Goal: Transaction & Acquisition: Purchase product/service

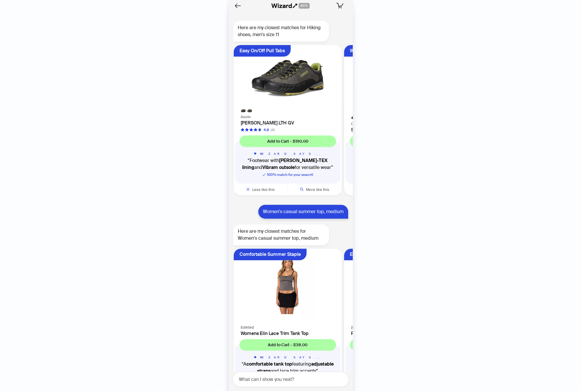
scroll to position [1153, 0]
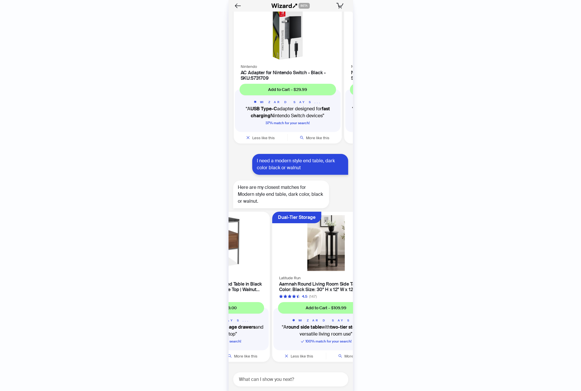
drag, startPoint x: 326, startPoint y: 247, endPoint x: 277, endPoint y: 240, distance: 48.8
click at [277, 240] on ul "Compact Modern Design Room & Board Modern Williams End Table in Black | Mesabi …" at bounding box center [289, 288] width 127 height 157
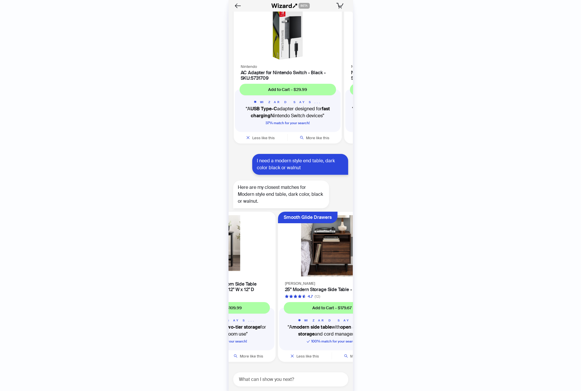
drag, startPoint x: 312, startPoint y: 241, endPoint x: 255, endPoint y: 243, distance: 57.5
click at [258, 242] on div at bounding box center [222, 243] width 108 height 63
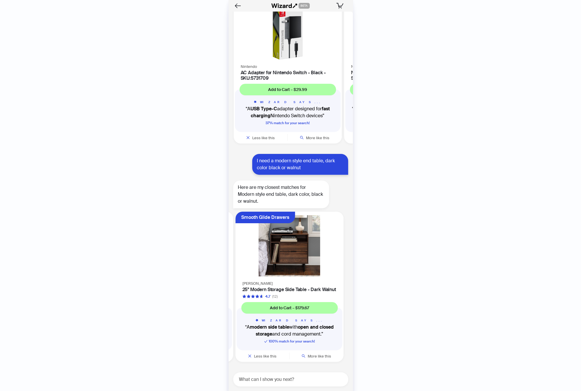
scroll to position [0, 219]
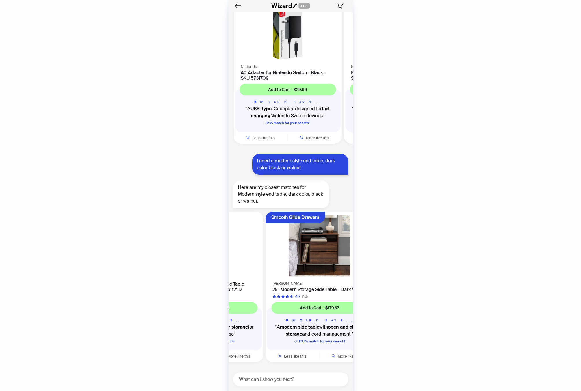
drag, startPoint x: 271, startPoint y: 243, endPoint x: 323, endPoint y: 243, distance: 52.3
click at [321, 243] on img at bounding box center [319, 245] width 101 height 61
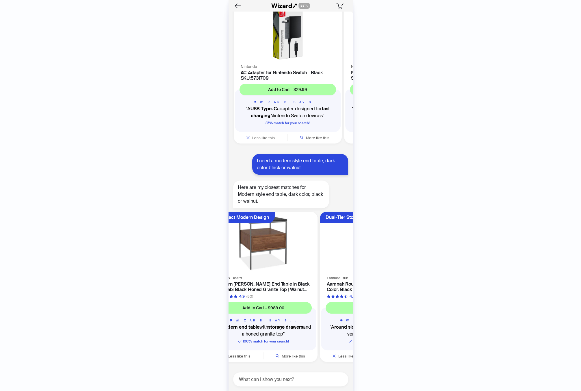
drag, startPoint x: 291, startPoint y: 242, endPoint x: 351, endPoint y: 243, distance: 60.4
click at [351, 243] on div "Here are my closest matches for Hiking shoes, men's size 11 Easy On/Off Pull Ta…" at bounding box center [291, 192] width 124 height 360
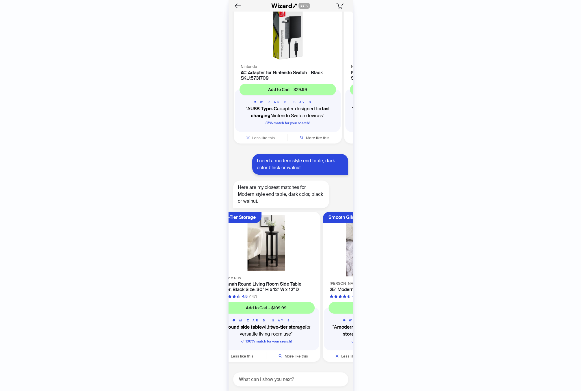
drag, startPoint x: 338, startPoint y: 245, endPoint x: 247, endPoint y: 236, distance: 92.0
click at [247, 236] on ul "Compact Modern Design Room & Board Modern Williams End Table in Black | Mesabi …" at bounding box center [289, 288] width 127 height 157
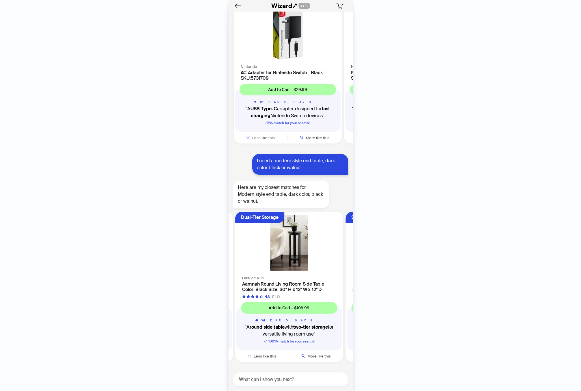
drag, startPoint x: 300, startPoint y: 242, endPoint x: 359, endPoint y: 243, distance: 58.7
click at [329, 243] on img at bounding box center [289, 243] width 101 height 56
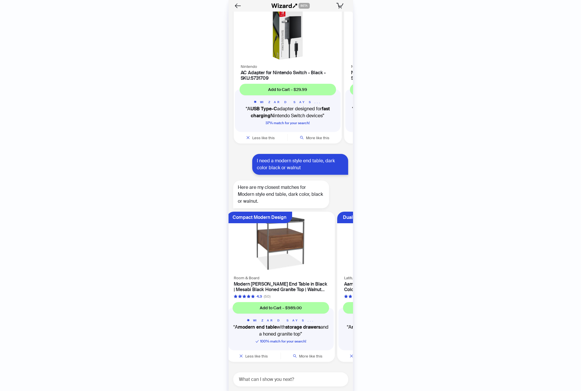
drag, startPoint x: 330, startPoint y: 249, endPoint x: 272, endPoint y: 240, distance: 58.7
click at [276, 242] on ul "Compact Modern Design Room & Board Modern Williams End Table in Black | Mesabi …" at bounding box center [289, 288] width 127 height 157
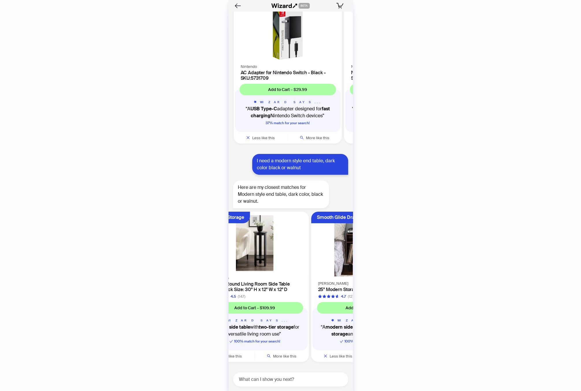
drag, startPoint x: 293, startPoint y: 240, endPoint x: 269, endPoint y: 238, distance: 24.1
click at [279, 240] on ul "Compact Modern Design Room & Board Modern Williams End Table in Black | Mesabi …" at bounding box center [289, 288] width 127 height 157
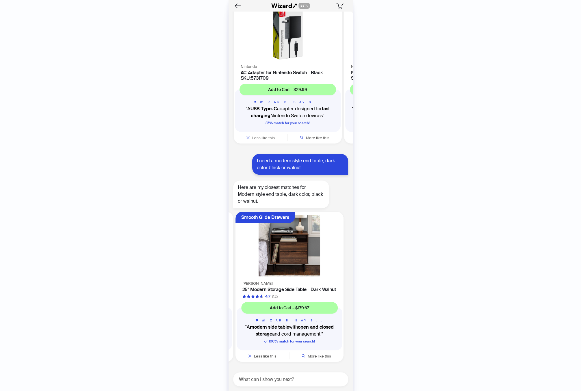
scroll to position [0, 219]
click at [296, 308] on span "Add to Cart – $179.67" at bounding box center [289, 308] width 39 height 5
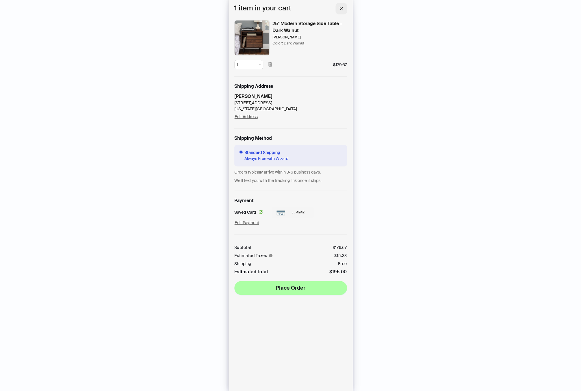
click at [342, 10] on icon "close" at bounding box center [341, 9] width 4 height 4
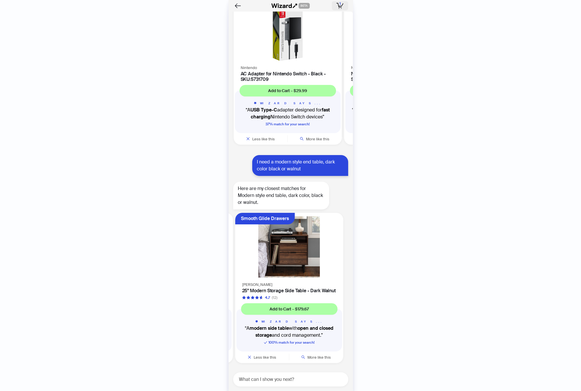
click at [341, 8] on rect "button" at bounding box center [341, 8] width 1 height 1
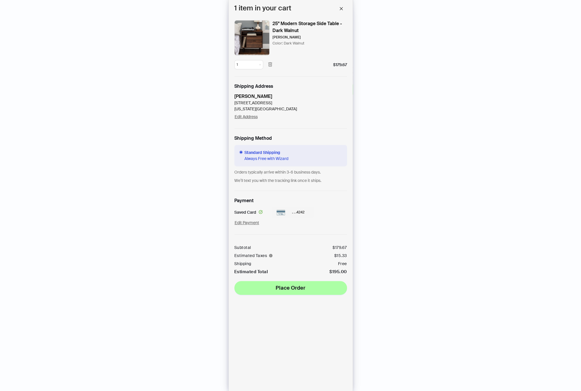
scroll to position [949, 0]
click at [341, 10] on icon "close" at bounding box center [341, 9] width 4 height 4
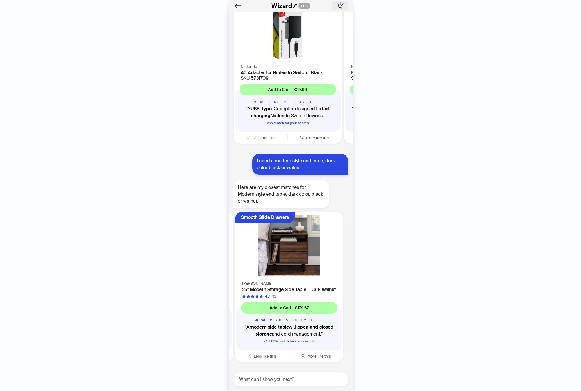
scroll to position [949, 0]
click at [341, 4] on icon "button" at bounding box center [339, 6] width 7 height 6
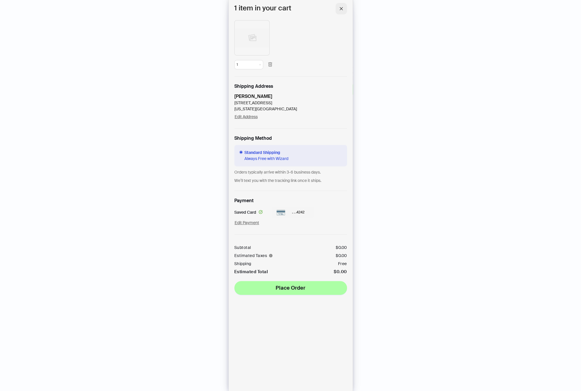
click at [342, 8] on icon "close" at bounding box center [341, 9] width 4 height 4
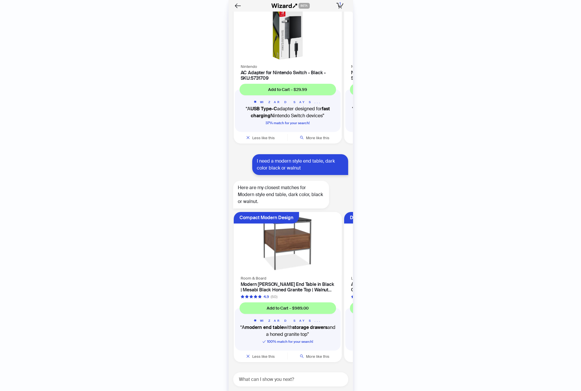
scroll to position [0, 219]
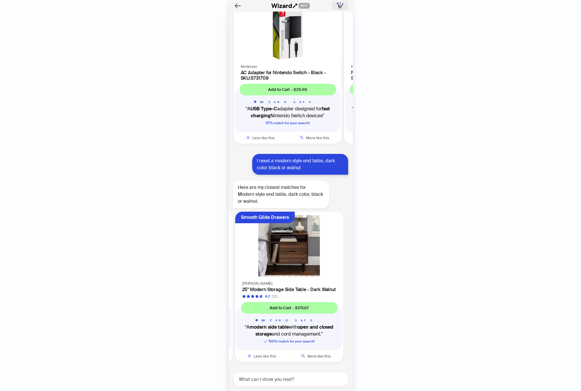
click at [336, 6] on button "1 1 item in your cart" at bounding box center [340, 5] width 16 height 9
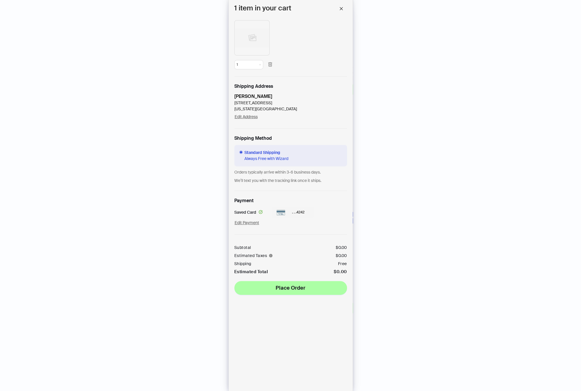
scroll to position [0, 219]
click at [344, 8] on button "button" at bounding box center [342, 9] width 12 height 12
